Goal: Information Seeking & Learning: Find specific fact

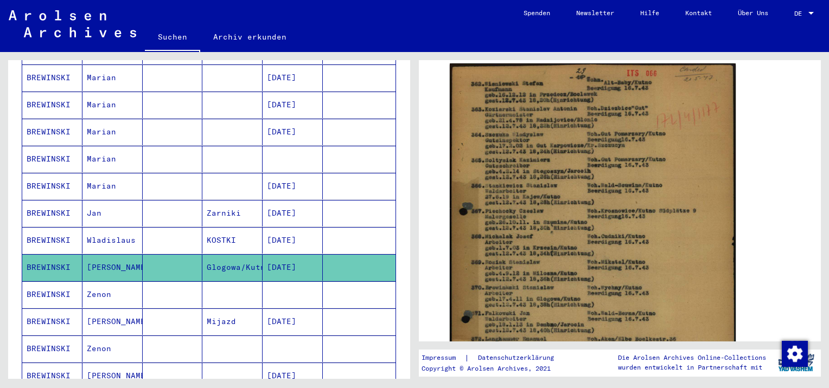
scroll to position [503, 0]
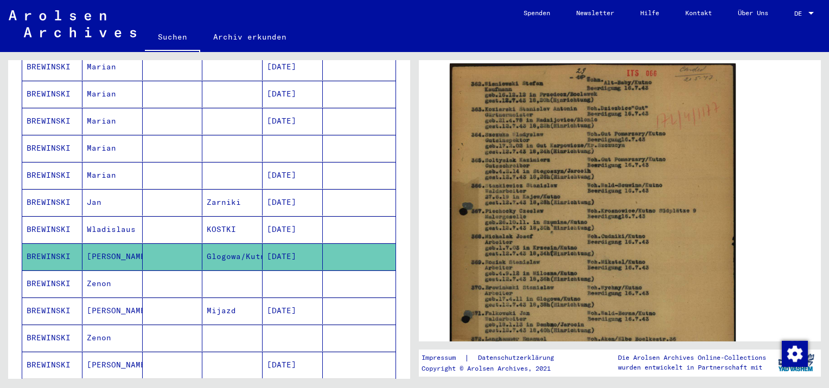
click at [99, 271] on mat-cell "Zenon" at bounding box center [112, 284] width 60 height 27
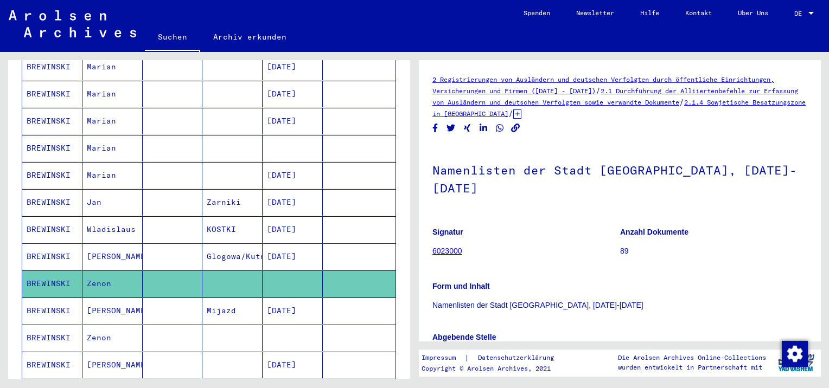
scroll to position [324, 0]
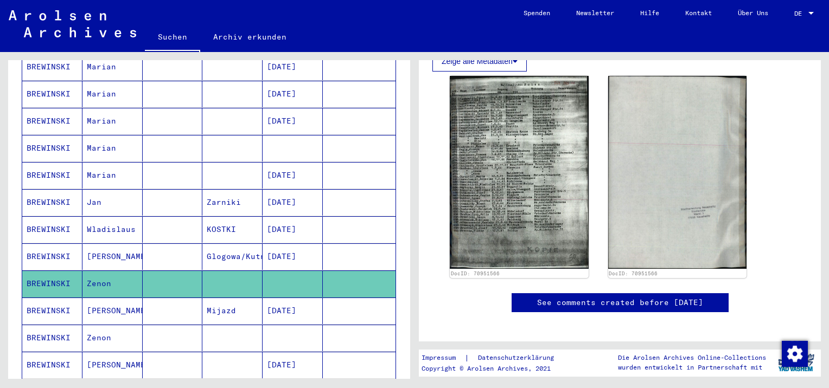
click at [118, 298] on mat-cell "[PERSON_NAME]" at bounding box center [112, 311] width 60 height 27
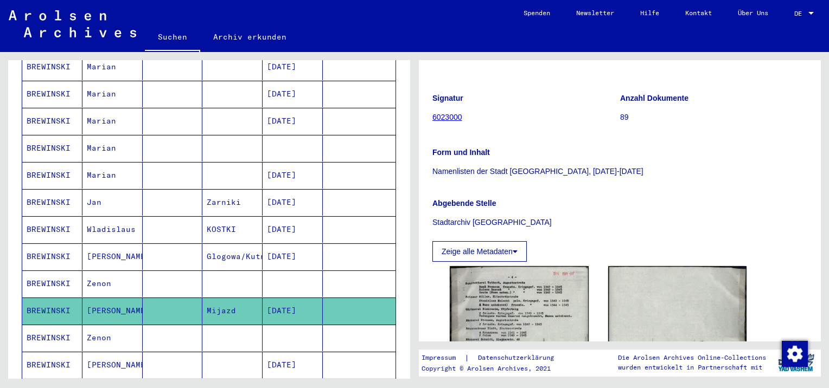
scroll to position [217, 0]
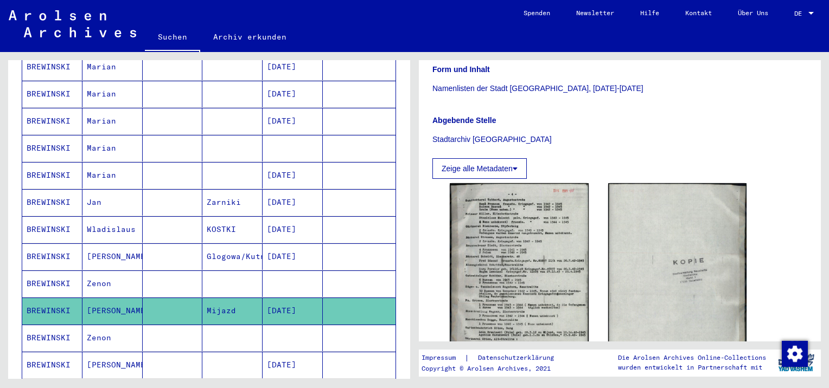
click at [98, 325] on mat-cell "Zenon" at bounding box center [112, 338] width 60 height 27
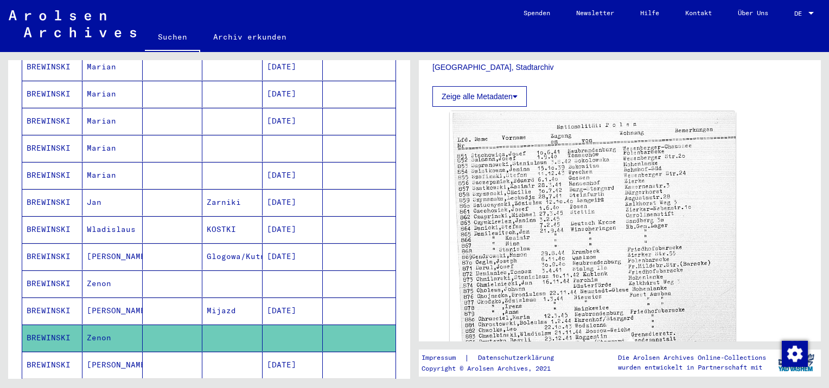
scroll to position [380, 0]
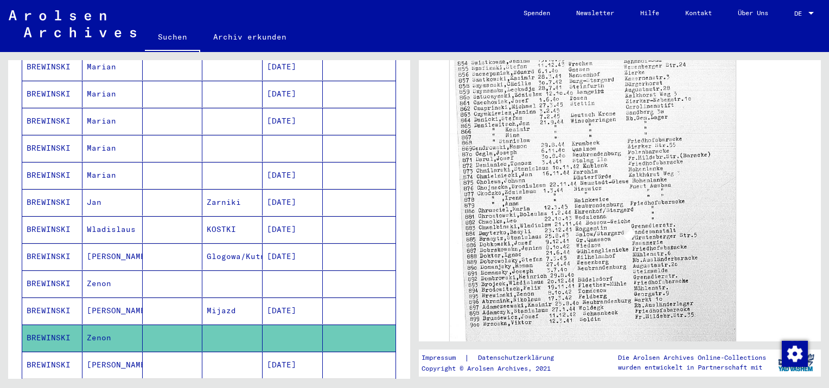
click at [112, 352] on mat-cell "[PERSON_NAME]" at bounding box center [112, 365] width 60 height 27
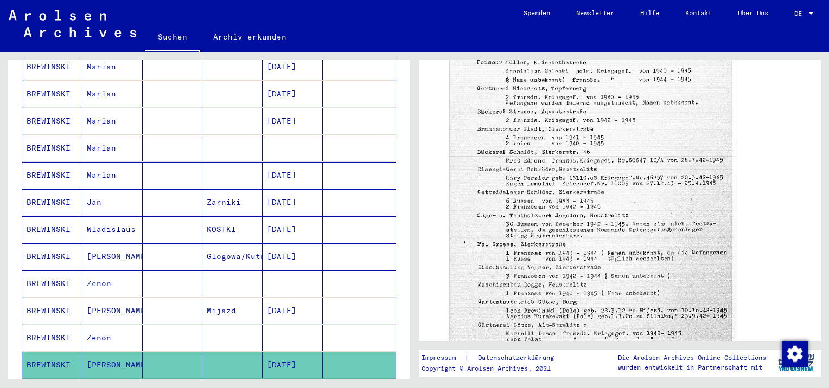
scroll to position [557, 0]
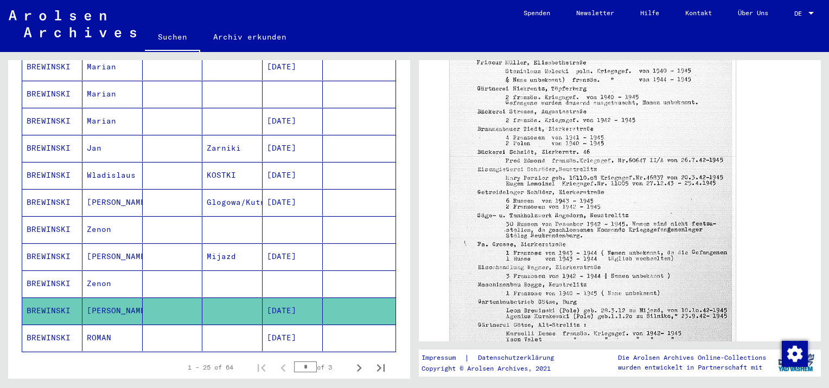
click at [97, 244] on mat-cell "[PERSON_NAME]" at bounding box center [112, 257] width 60 height 27
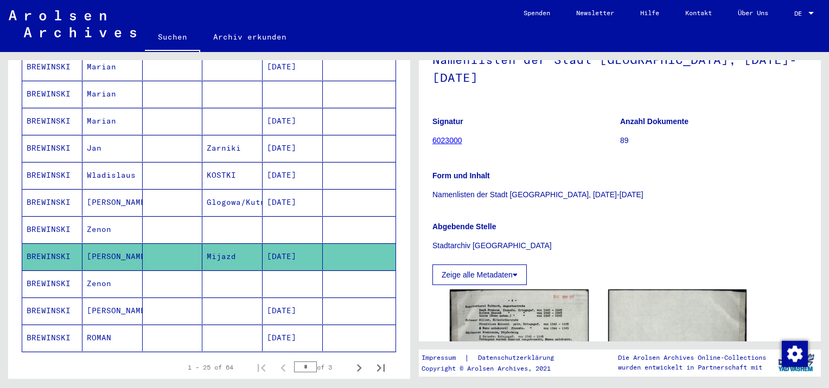
scroll to position [217, 0]
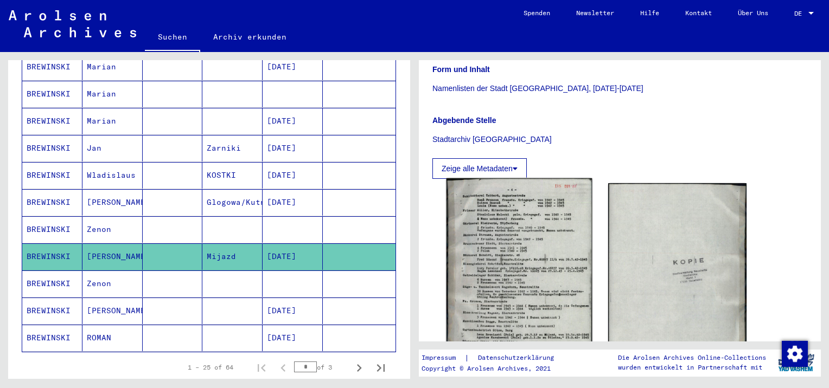
click at [503, 270] on img at bounding box center [518, 279] width 145 height 203
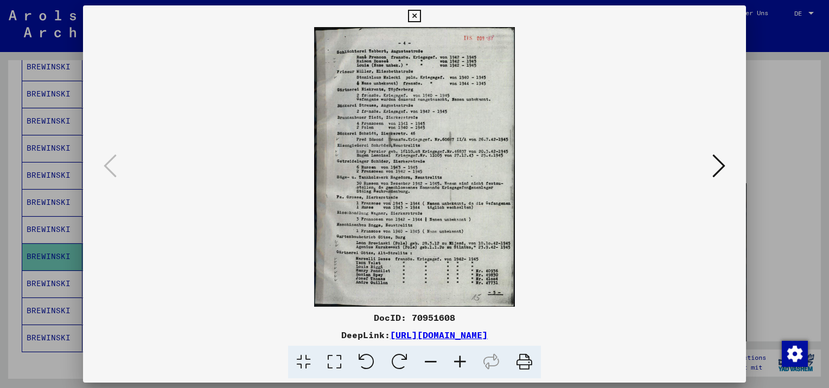
click at [392, 167] on img at bounding box center [414, 167] width 589 height 280
click at [463, 367] on icon at bounding box center [459, 362] width 29 height 33
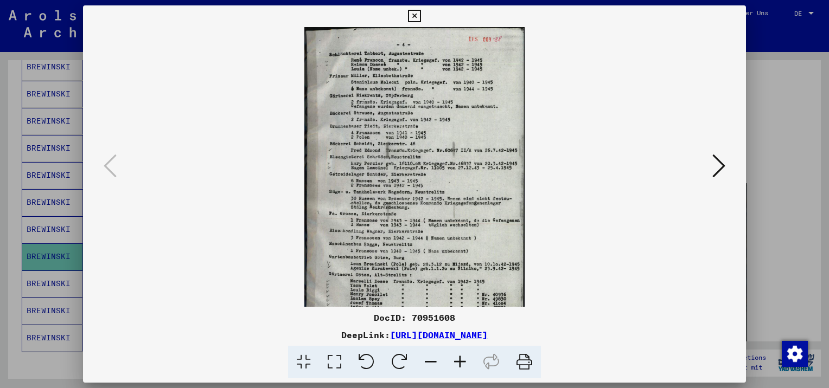
click at [463, 367] on icon at bounding box center [459, 362] width 29 height 33
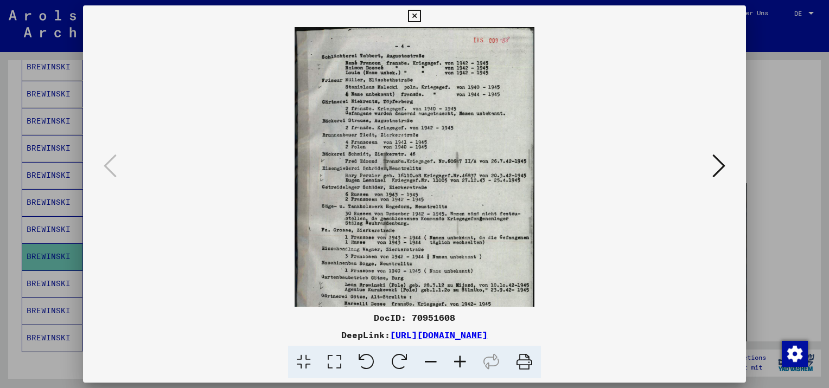
click at [463, 367] on icon at bounding box center [459, 362] width 29 height 33
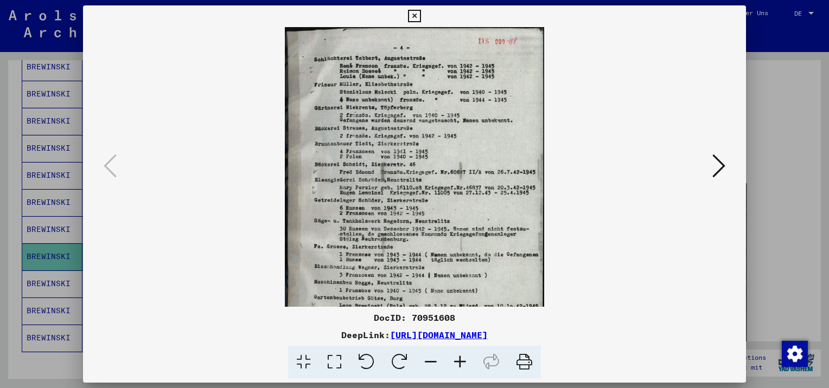
click at [463, 367] on icon at bounding box center [459, 362] width 29 height 33
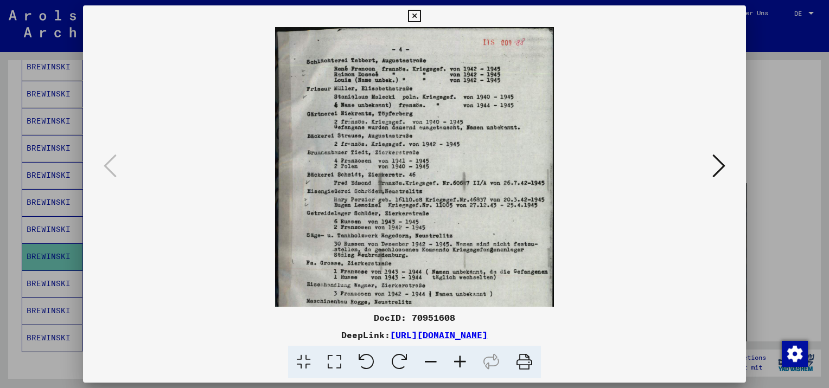
click at [463, 367] on icon at bounding box center [459, 362] width 29 height 33
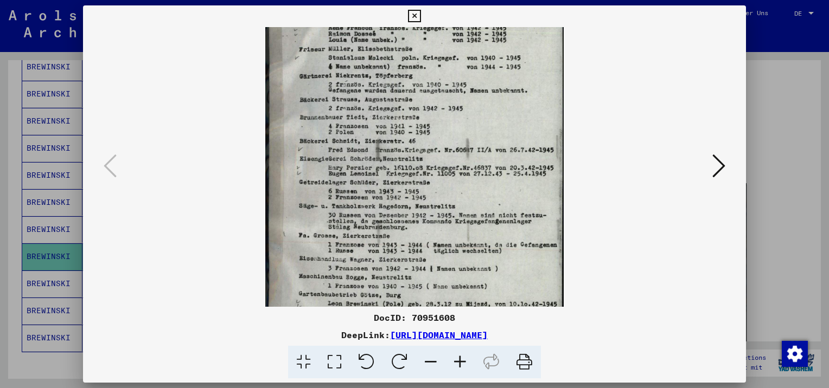
scroll to position [43, 0]
drag, startPoint x: 482, startPoint y: 264, endPoint x: 496, endPoint y: 214, distance: 51.9
click at [496, 214] on img at bounding box center [414, 192] width 298 height 416
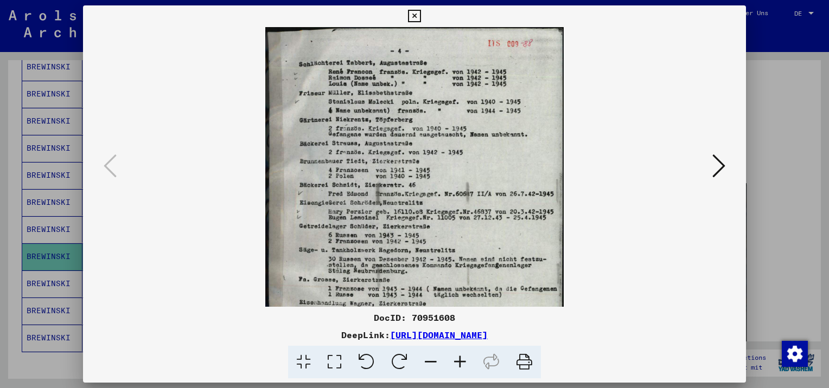
drag, startPoint x: 506, startPoint y: 104, endPoint x: 499, endPoint y: 195, distance: 91.4
click at [499, 195] on img at bounding box center [414, 235] width 298 height 416
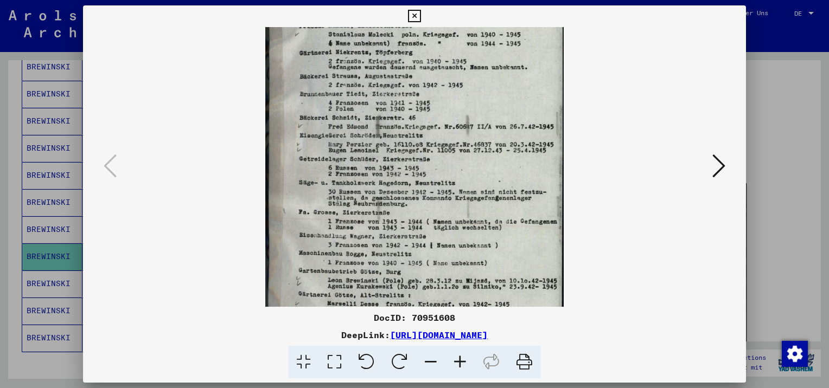
scroll to position [69, 0]
drag, startPoint x: 492, startPoint y: 229, endPoint x: 503, endPoint y: 160, distance: 69.8
click at [503, 160] on img at bounding box center [414, 166] width 298 height 416
click at [416, 15] on icon at bounding box center [414, 16] width 12 height 13
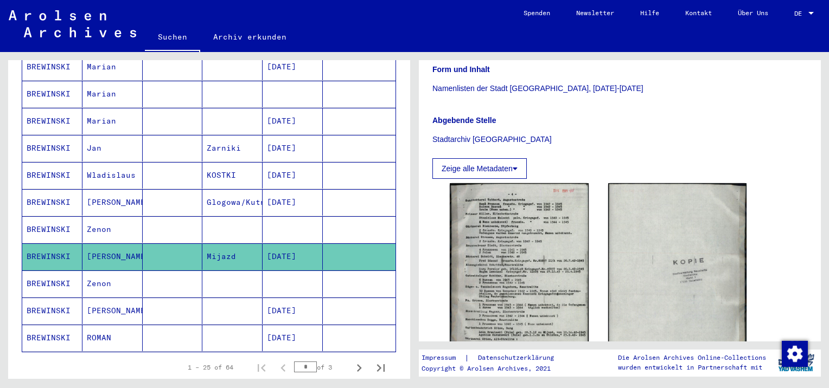
click at [106, 216] on mat-cell "Zenon" at bounding box center [112, 229] width 60 height 27
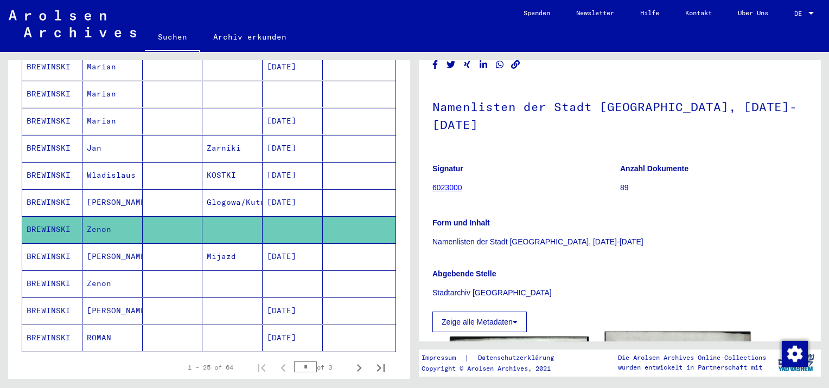
scroll to position [163, 0]
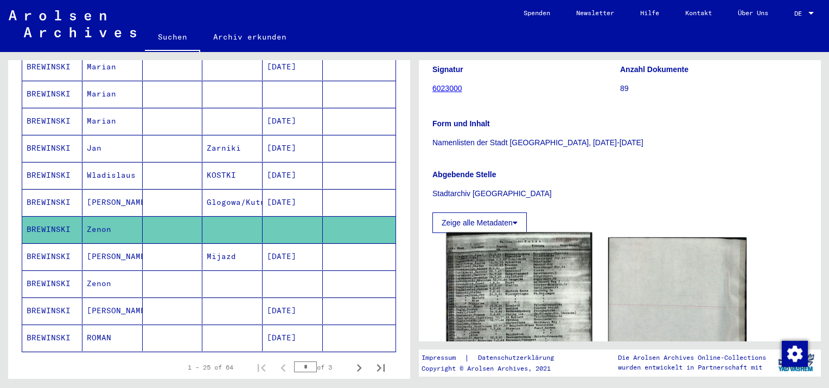
click at [500, 293] on img at bounding box center [518, 334] width 145 height 203
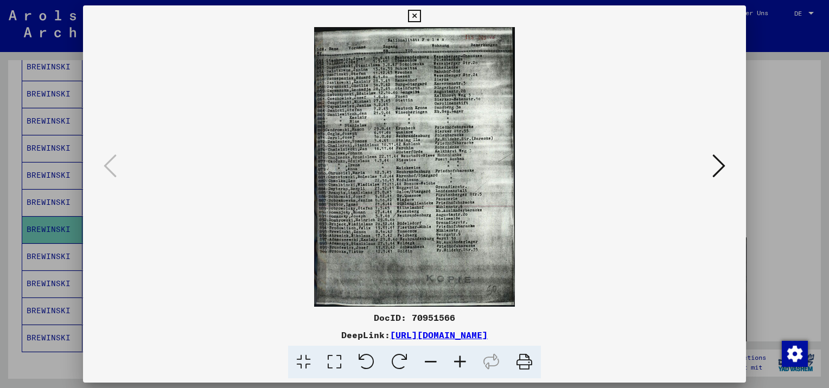
click at [410, 207] on img at bounding box center [414, 167] width 589 height 280
click at [414, 22] on icon at bounding box center [414, 16] width 12 height 13
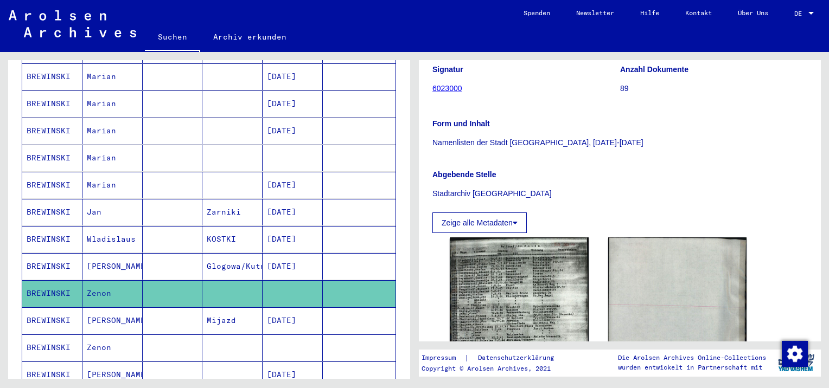
scroll to position [666, 0]
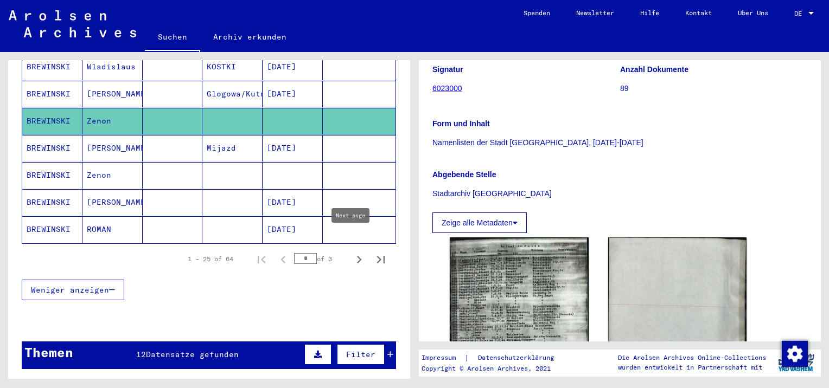
click at [357, 256] on icon "Next page" at bounding box center [359, 260] width 5 height 8
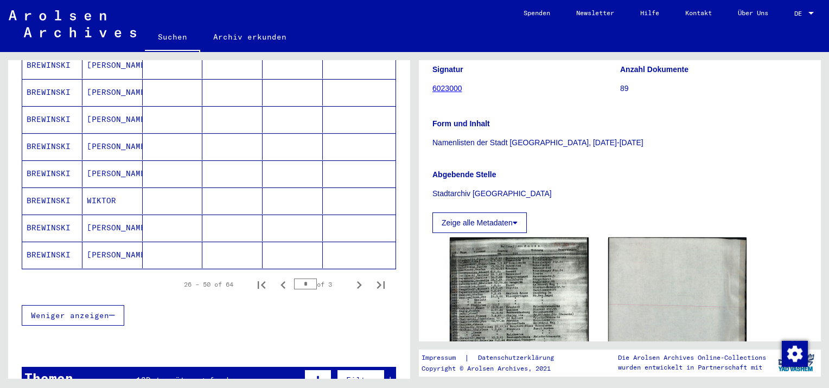
scroll to position [828, 0]
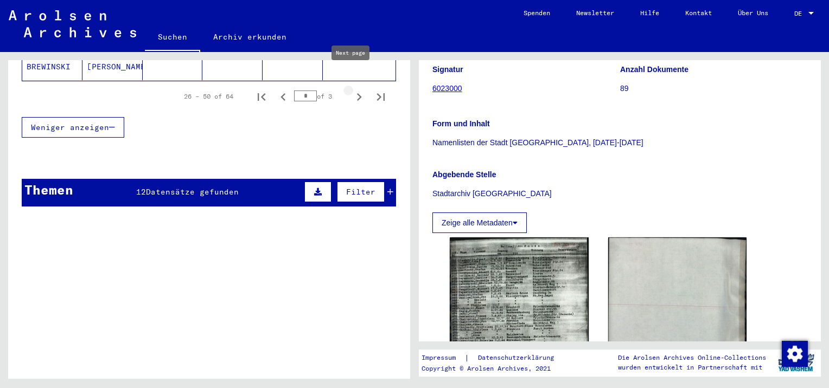
click at [353, 90] on icon "Next page" at bounding box center [359, 97] width 15 height 15
type input "*"
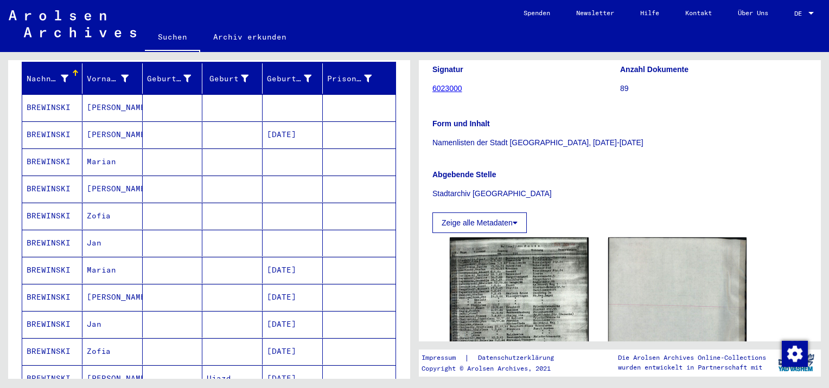
scroll to position [90, 0]
